Goal: Navigation & Orientation: Find specific page/section

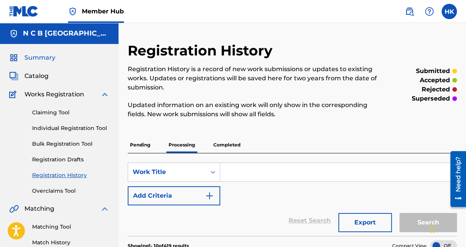
click at [27, 57] on span "Summary" at bounding box center [39, 57] width 31 height 9
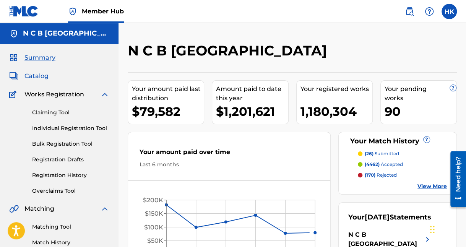
click at [37, 71] on span "Catalog" at bounding box center [36, 75] width 24 height 9
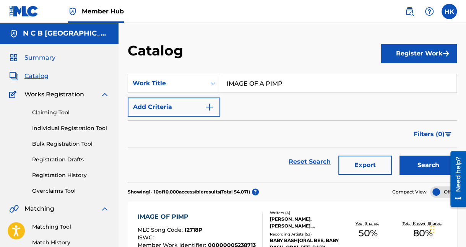
click at [32, 57] on span "Summary" at bounding box center [39, 57] width 31 height 9
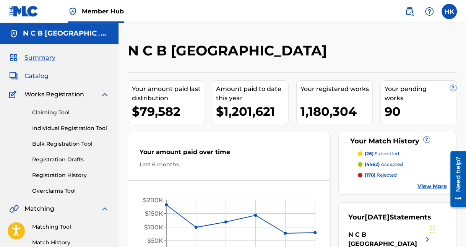
click at [42, 73] on span "Catalog" at bounding box center [36, 75] width 24 height 9
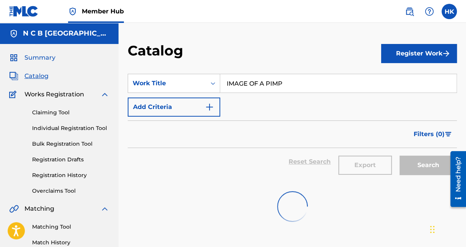
click at [43, 54] on span "Summary" at bounding box center [39, 57] width 31 height 9
